Goal: Use online tool/utility: Use online tool/utility

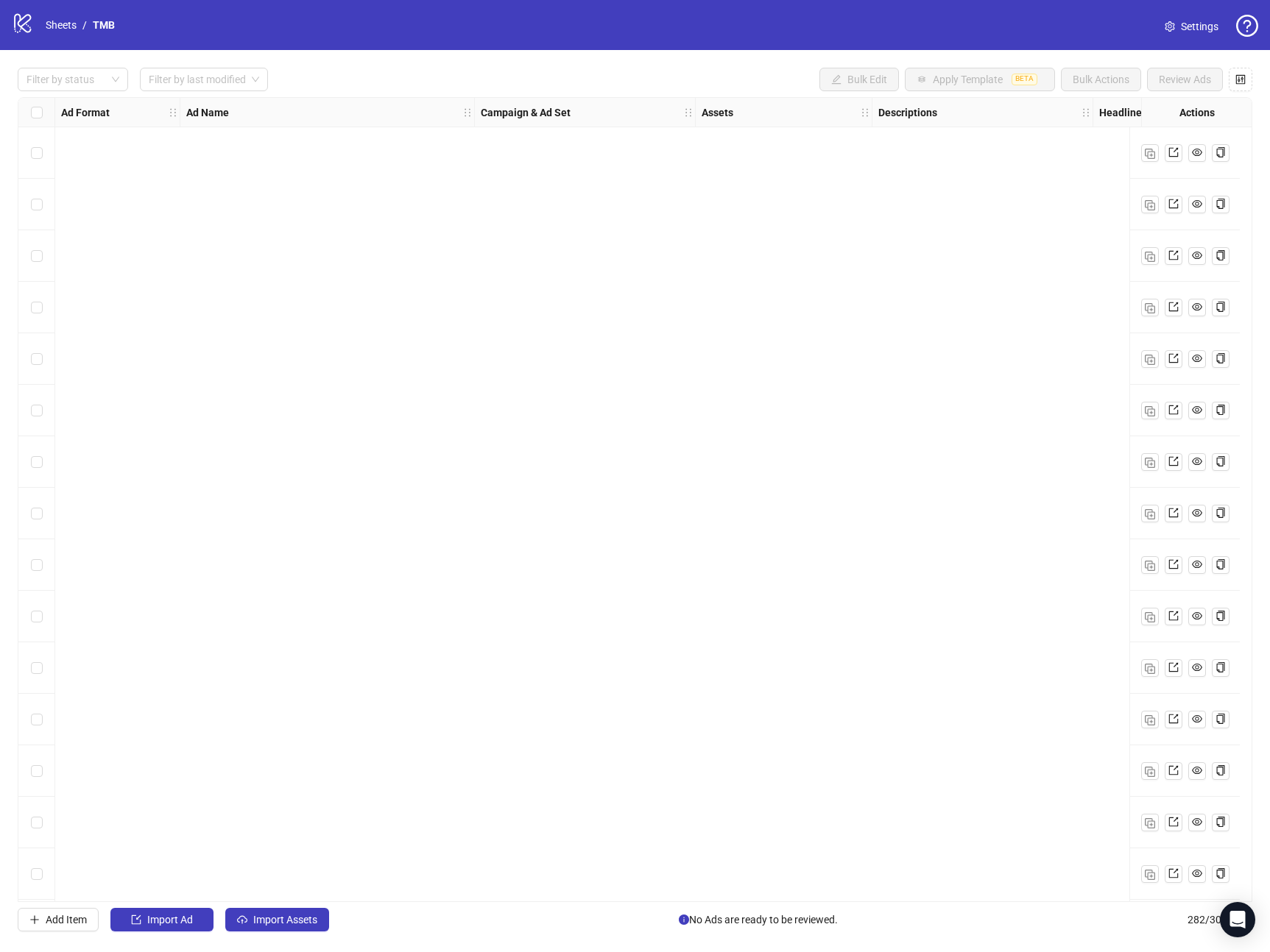
scroll to position [13759, 0]
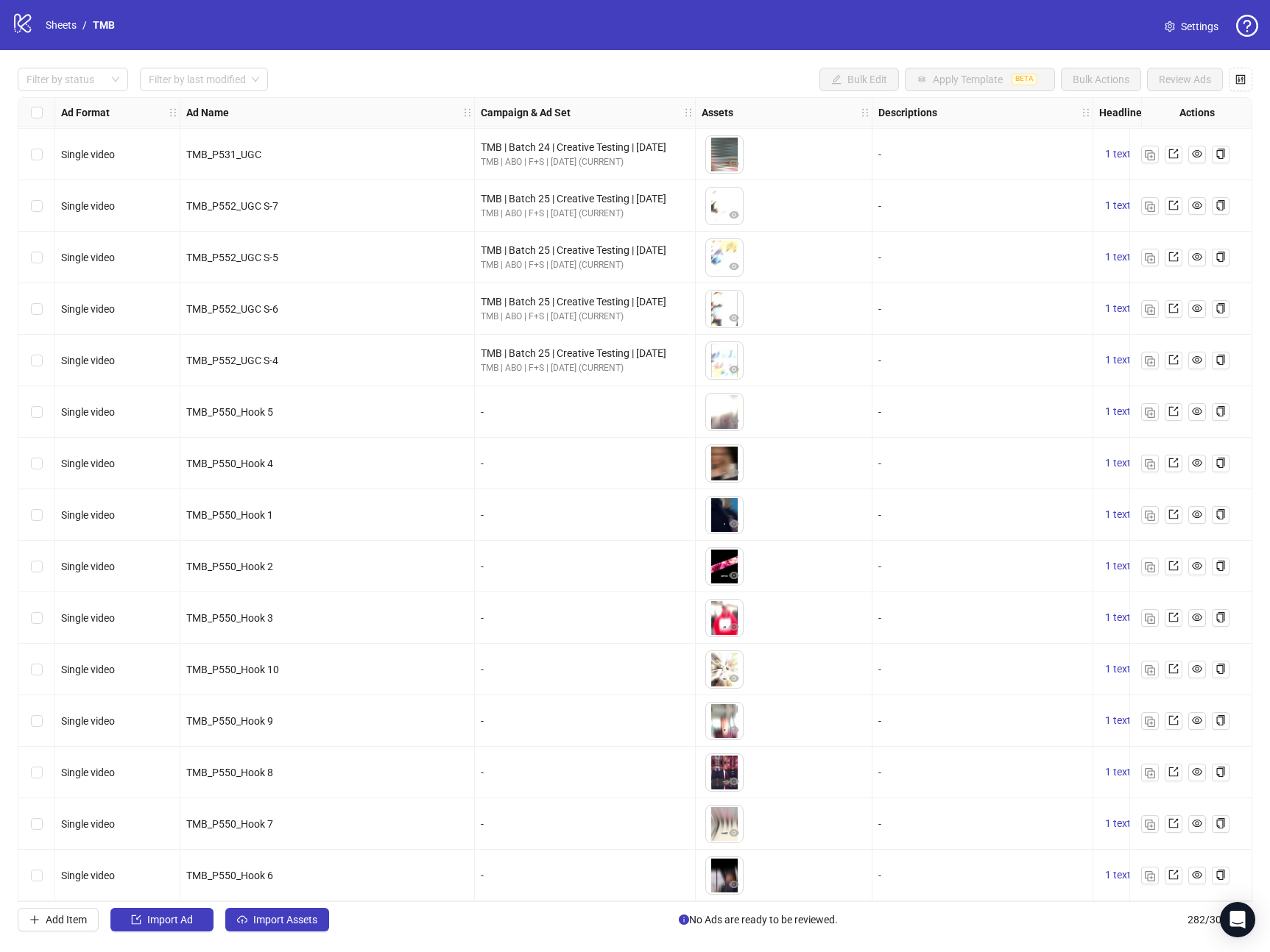
click at [410, 713] on div "TMB_P550_Hook 9" at bounding box center [327, 721] width 282 height 16
drag, startPoint x: 479, startPoint y: 653, endPoint x: 492, endPoint y: 678, distance: 28.2
click at [492, 678] on div "-" at bounding box center [585, 669] width 221 height 51
click at [500, 719] on div "-" at bounding box center [584, 721] width 208 height 16
drag, startPoint x: 485, startPoint y: 716, endPoint x: 482, endPoint y: 739, distance: 23.2
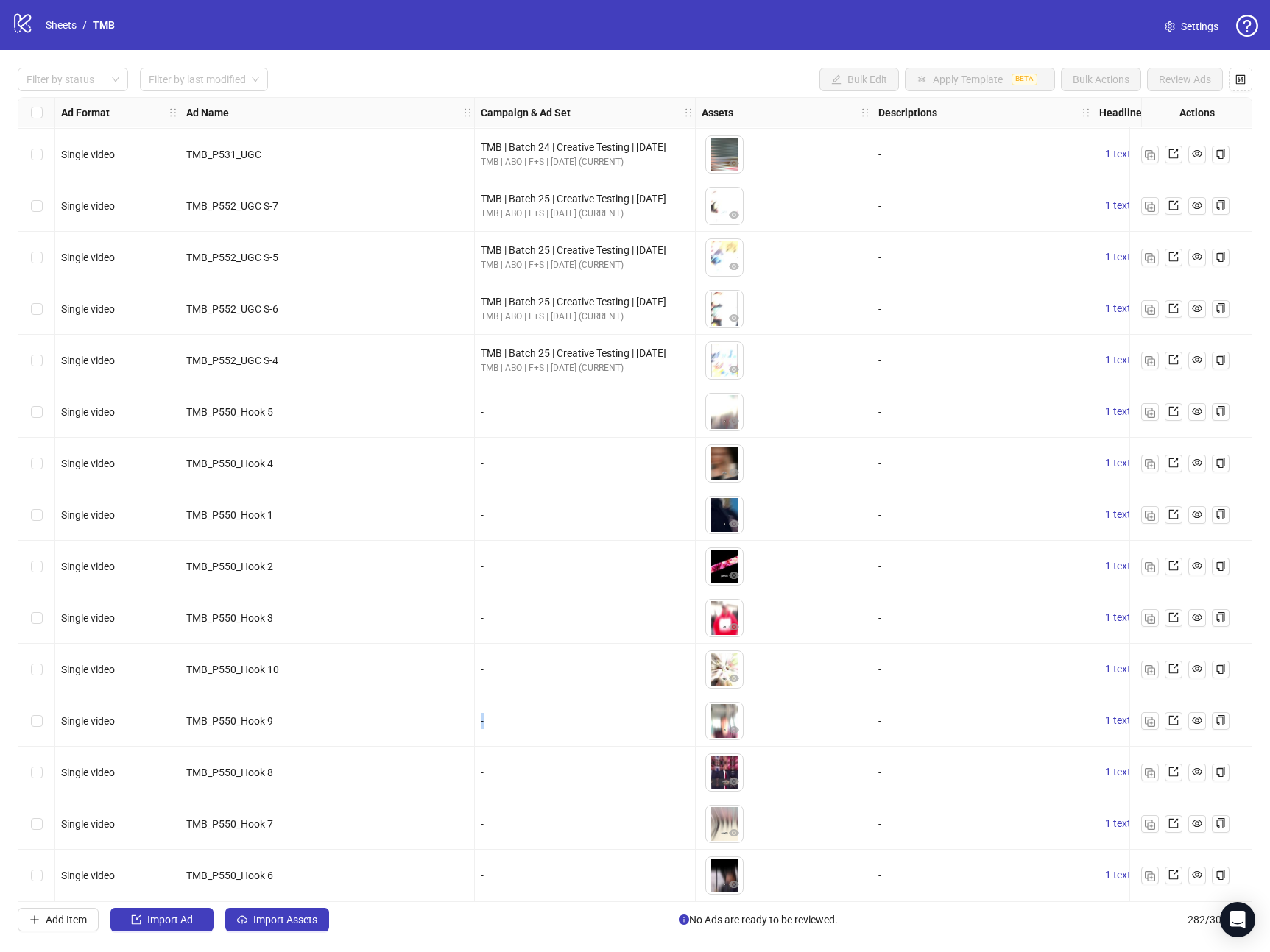
drag, startPoint x: 491, startPoint y: 775, endPoint x: 461, endPoint y: 753, distance: 37.2
click at [473, 799] on div "TMB_P550_Hook 7" at bounding box center [327, 824] width 295 height 51
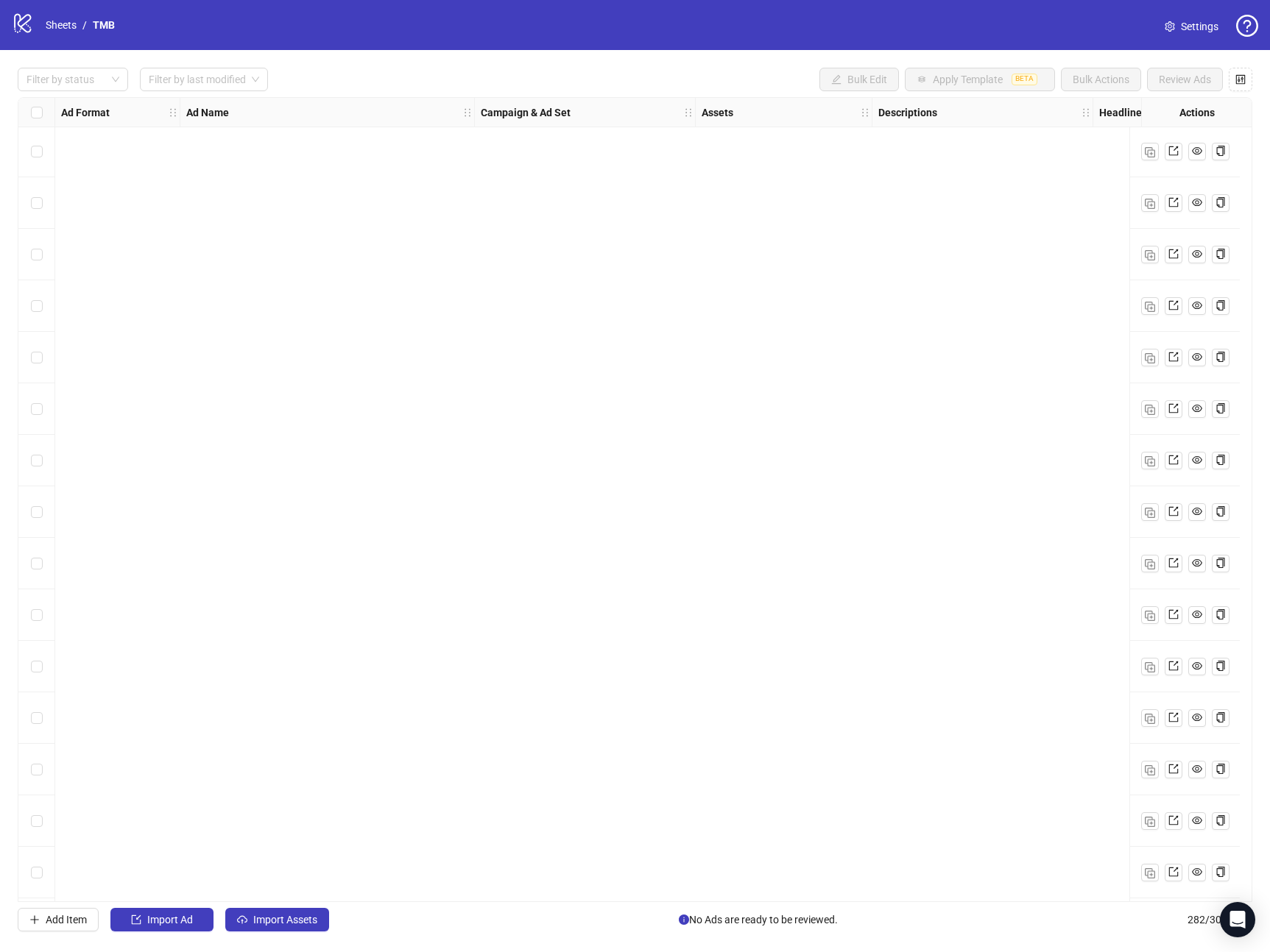
scroll to position [13759, 3]
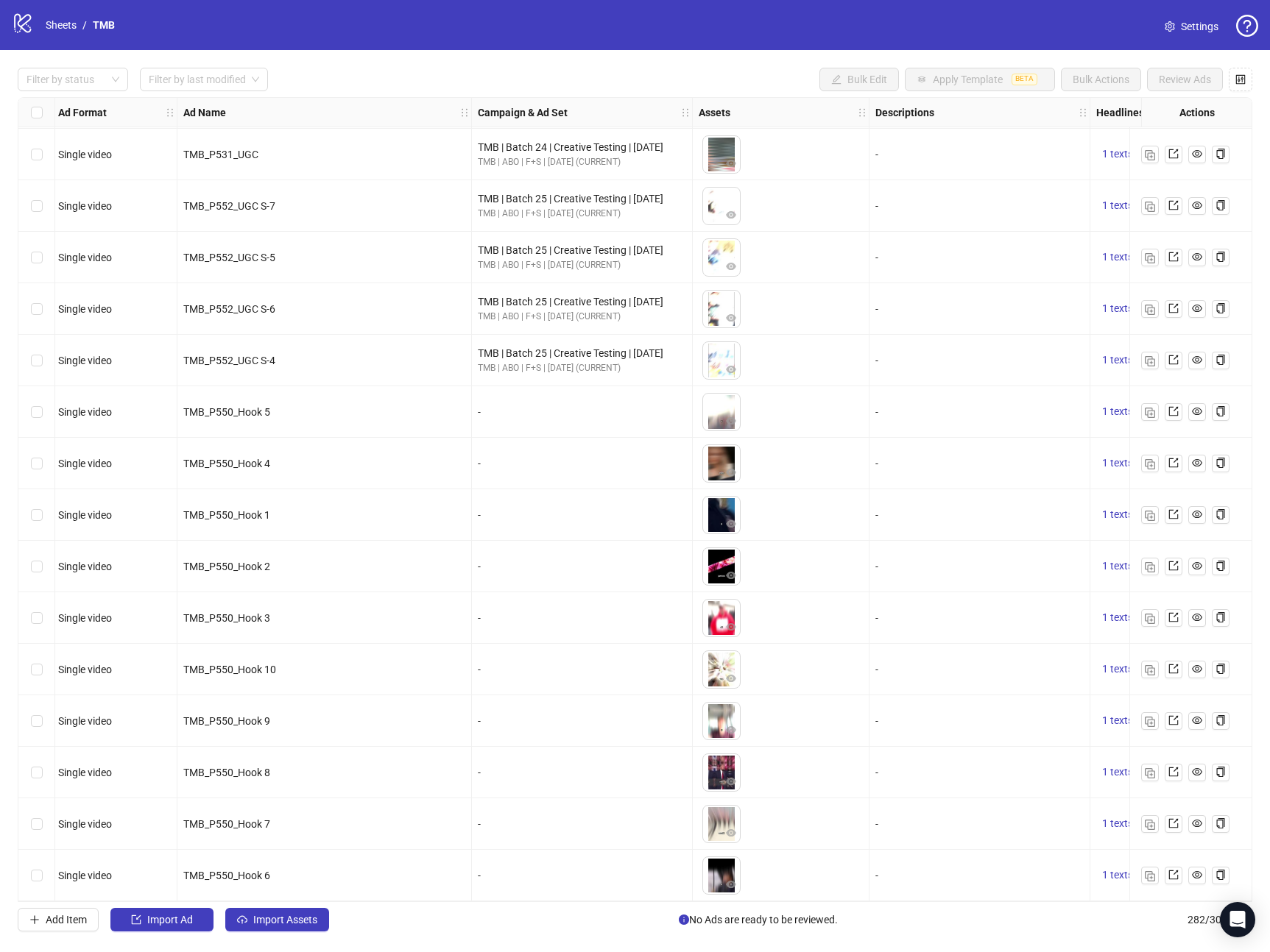
drag, startPoint x: 471, startPoint y: 396, endPoint x: 486, endPoint y: 454, distance: 59.9
drag, startPoint x: 487, startPoint y: 460, endPoint x: 479, endPoint y: 559, distance: 99.3
click at [479, 592] on div "-" at bounding box center [582, 618] width 221 height 51
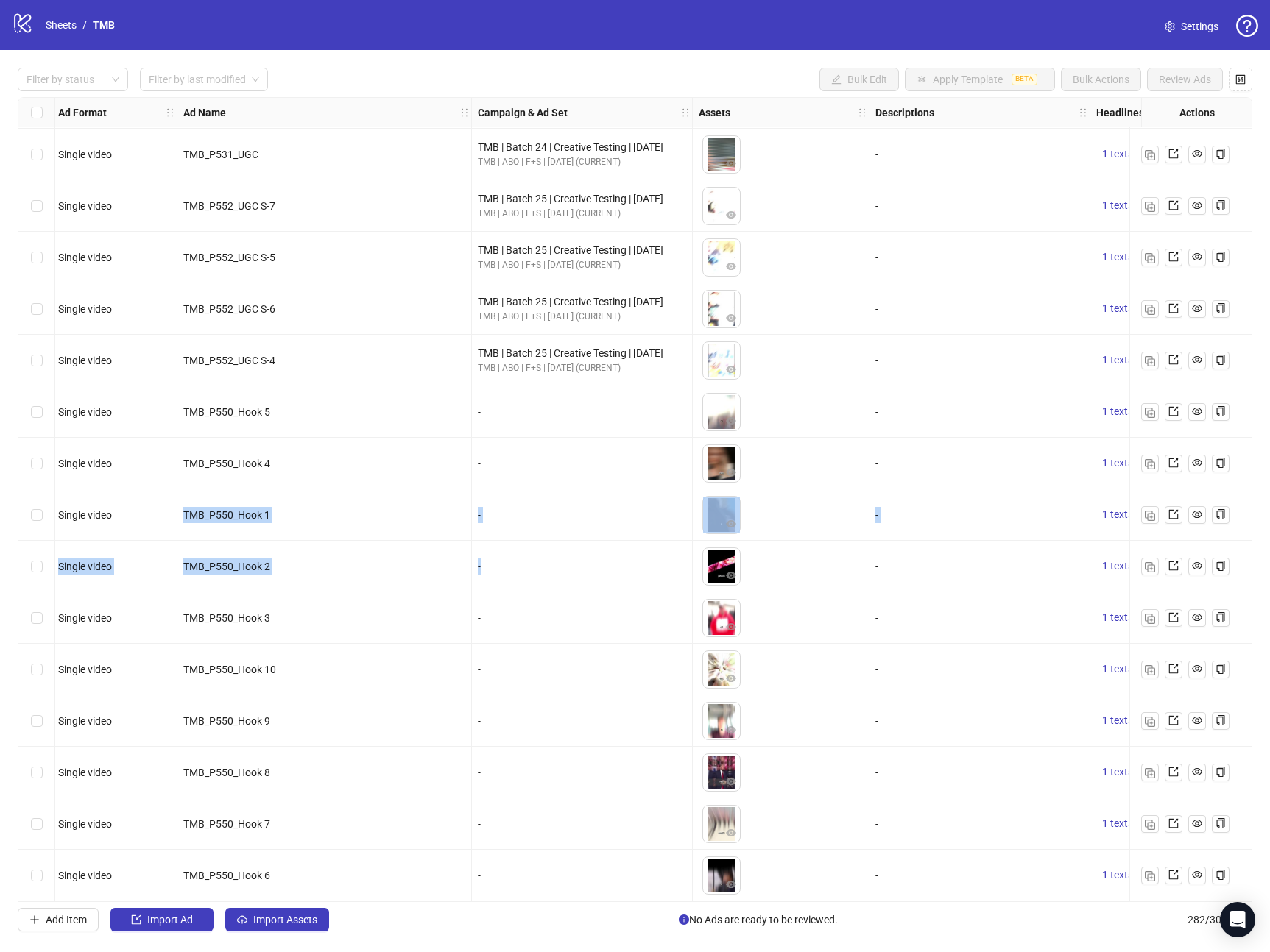
drag, startPoint x: 470, startPoint y: 498, endPoint x: 483, endPoint y: 559, distance: 62.4
click at [483, 559] on div "-" at bounding box center [582, 567] width 208 height 16
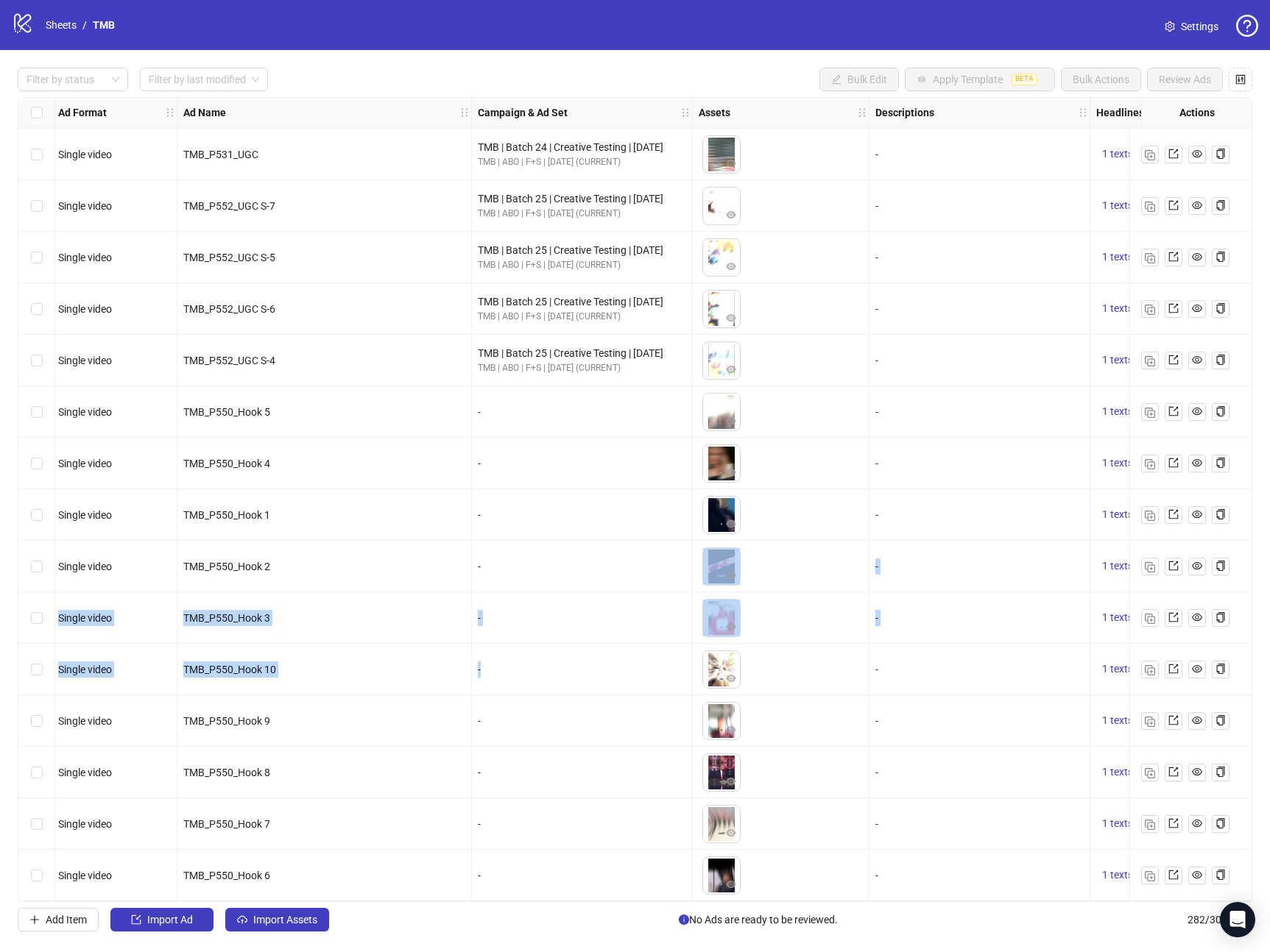
drag, startPoint x: 483, startPoint y: 563, endPoint x: 479, endPoint y: 664, distance: 101.1
click at [479, 664] on div "-" at bounding box center [582, 670] width 208 height 16
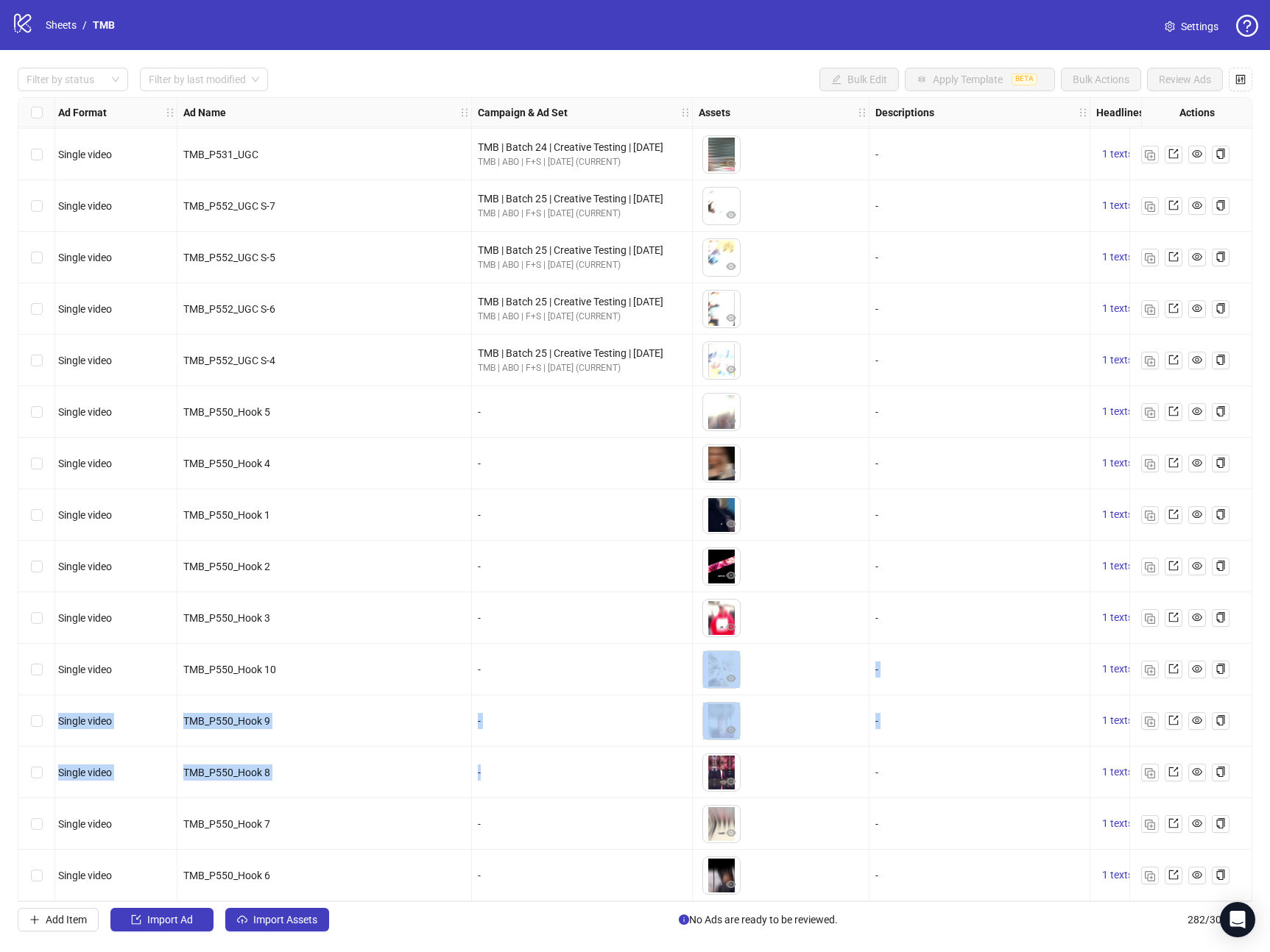
drag, startPoint x: 489, startPoint y: 683, endPoint x: 474, endPoint y: 792, distance: 110.0
drag, startPoint x: 481, startPoint y: 783, endPoint x: 481, endPoint y: 792, distance: 9.0
click at [481, 784] on div "-" at bounding box center [582, 773] width 221 height 51
click at [483, 799] on div "-" at bounding box center [582, 824] width 221 height 51
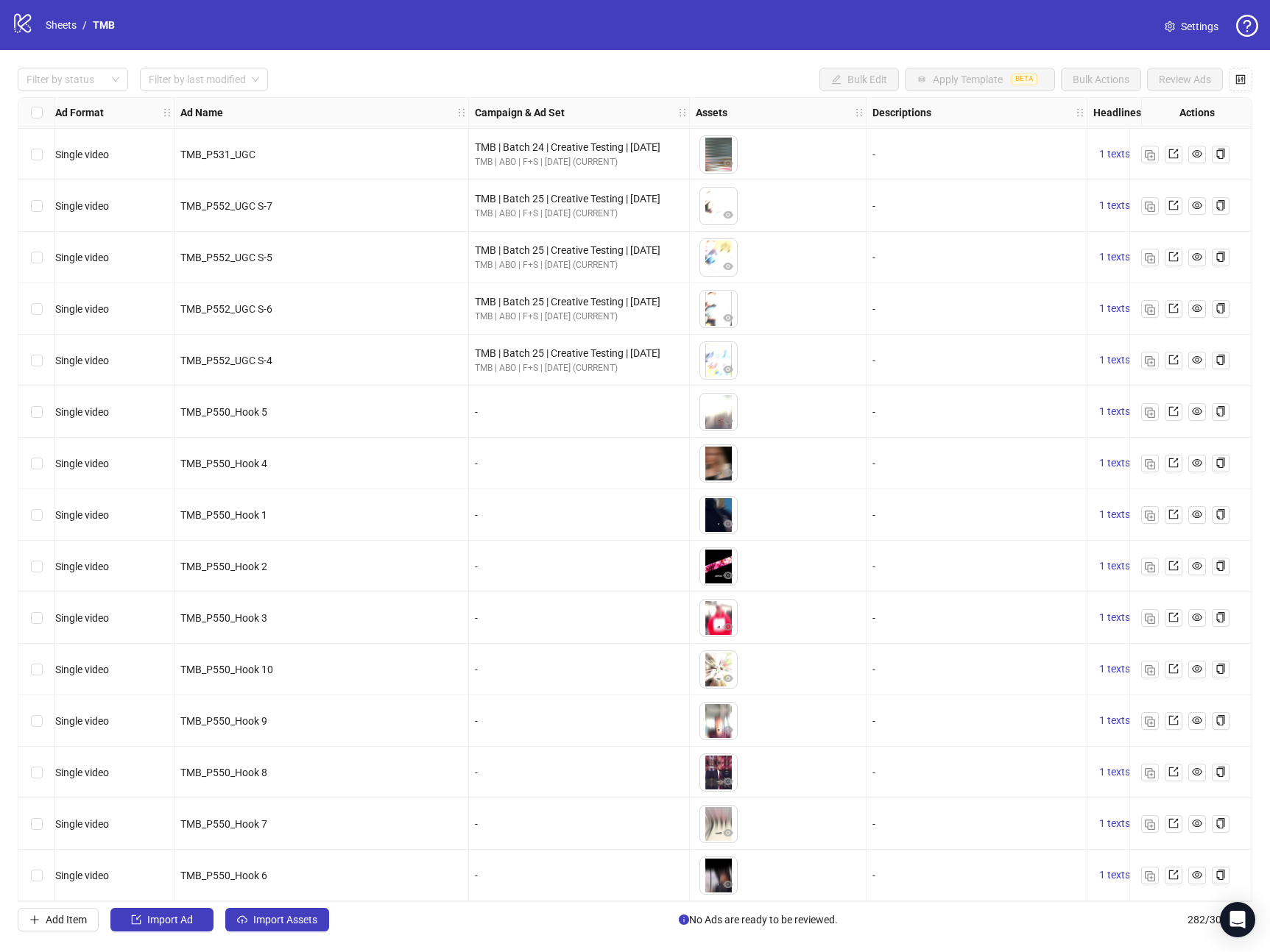
scroll to position [13759, 6]
drag, startPoint x: 263, startPoint y: 709, endPoint x: 289, endPoint y: 732, distance: 34.7
click at [289, 732] on div "TMB_P550_Hook 9" at bounding box center [321, 720] width 295 height 51
drag, startPoint x: 363, startPoint y: 725, endPoint x: 477, endPoint y: 725, distance: 114.0
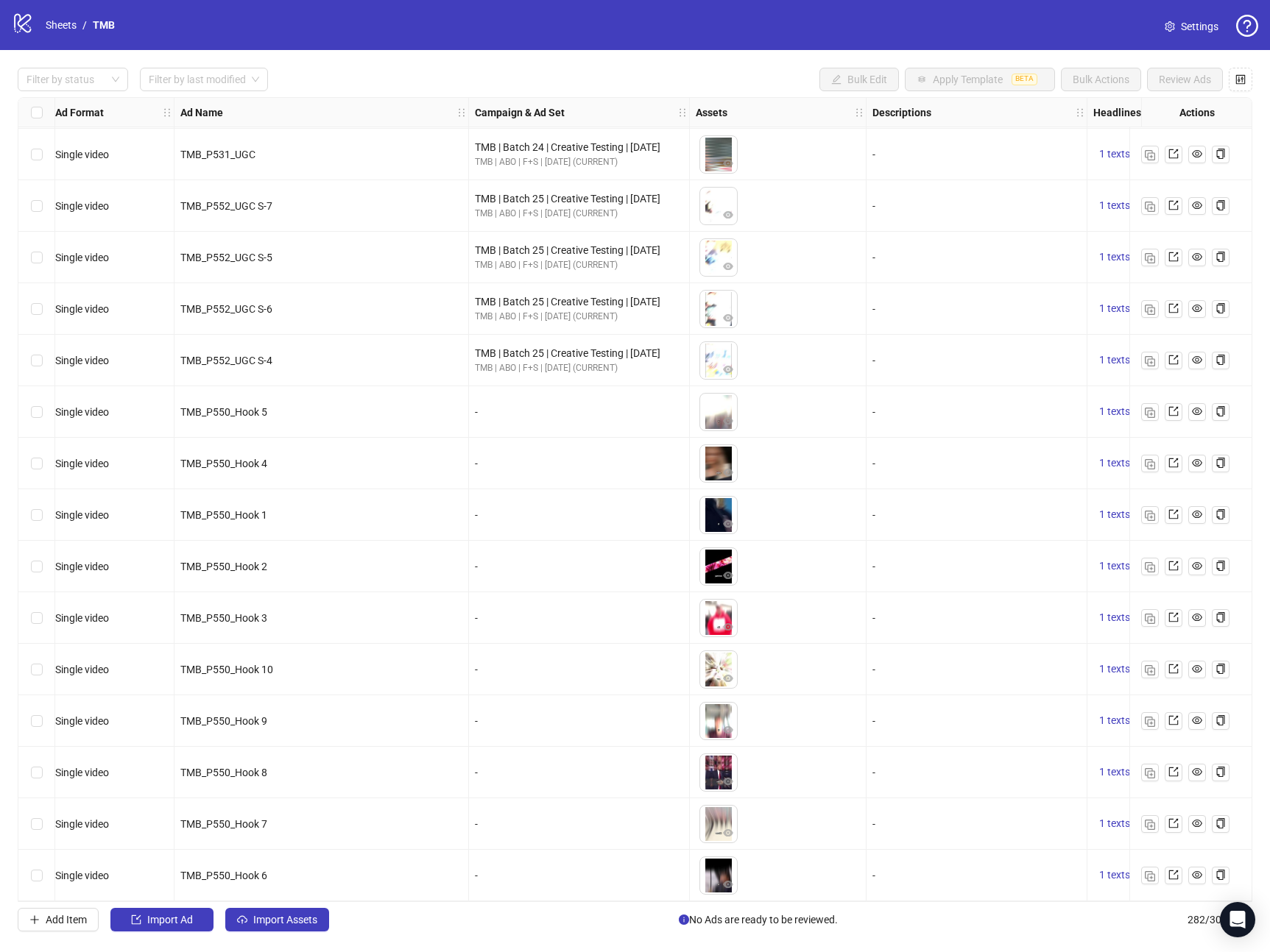
click at [473, 781] on div "-" at bounding box center [579, 773] width 221 height 51
click at [436, 819] on div "TMB_P550_Hook 7" at bounding box center [321, 824] width 282 height 16
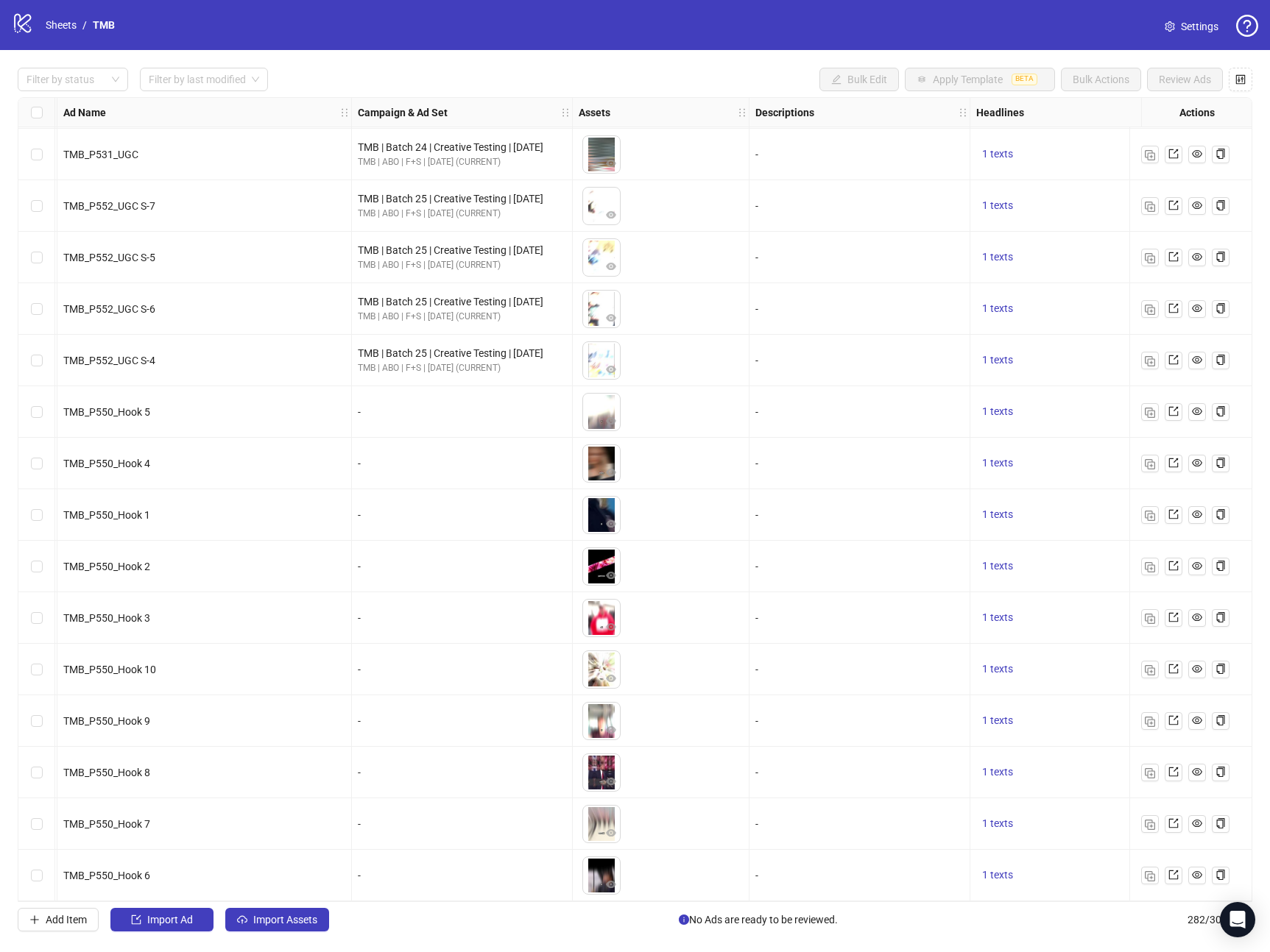
scroll to position [13759, 123]
drag, startPoint x: 354, startPoint y: 403, endPoint x: 366, endPoint y: 426, distance: 25.9
click at [366, 426] on div "-" at bounding box center [462, 412] width 221 height 51
